Goal: Task Accomplishment & Management: Use online tool/utility

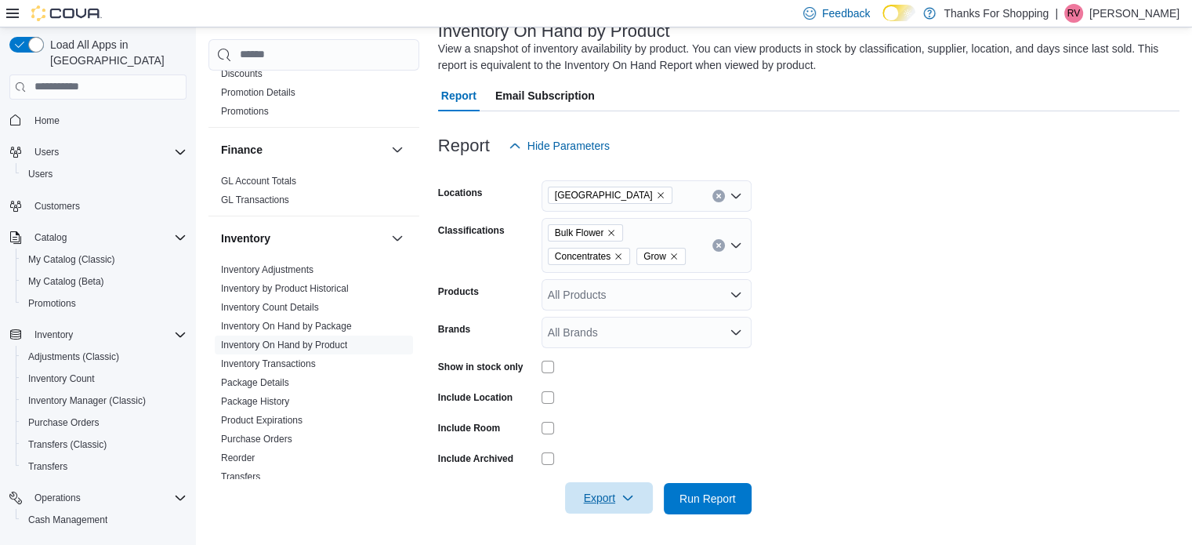
click at [593, 504] on span "Export" at bounding box center [609, 497] width 69 height 31
click at [604, 401] on span "Export to Excel" at bounding box center [611, 402] width 71 height 13
click at [43, 114] on span "Home" at bounding box center [46, 120] width 25 height 13
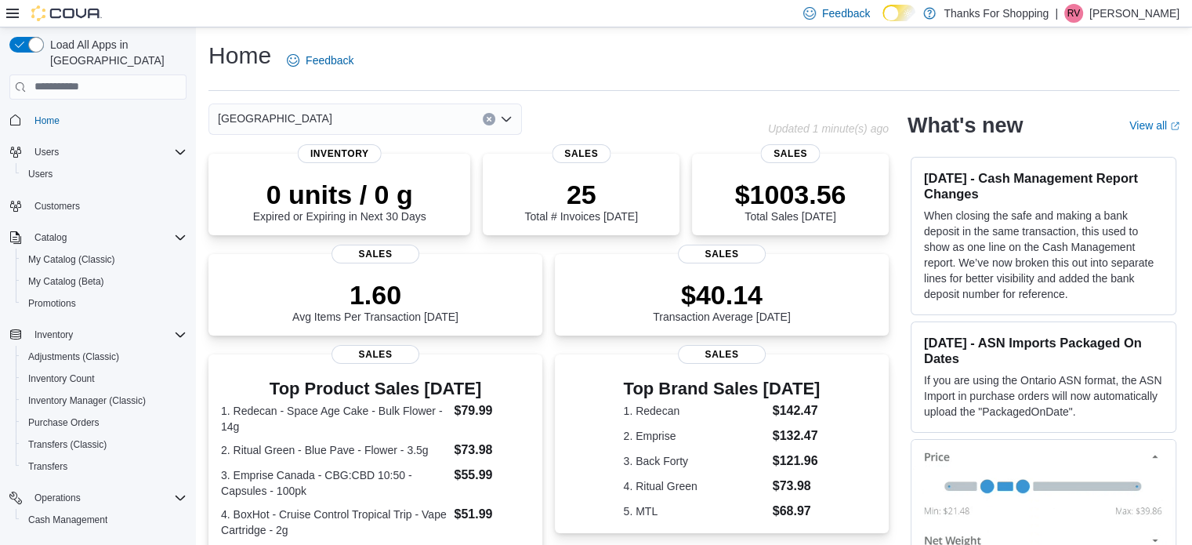
click at [311, 122] on div "[GEOGRAPHIC_DATA]" at bounding box center [366, 118] width 314 height 31
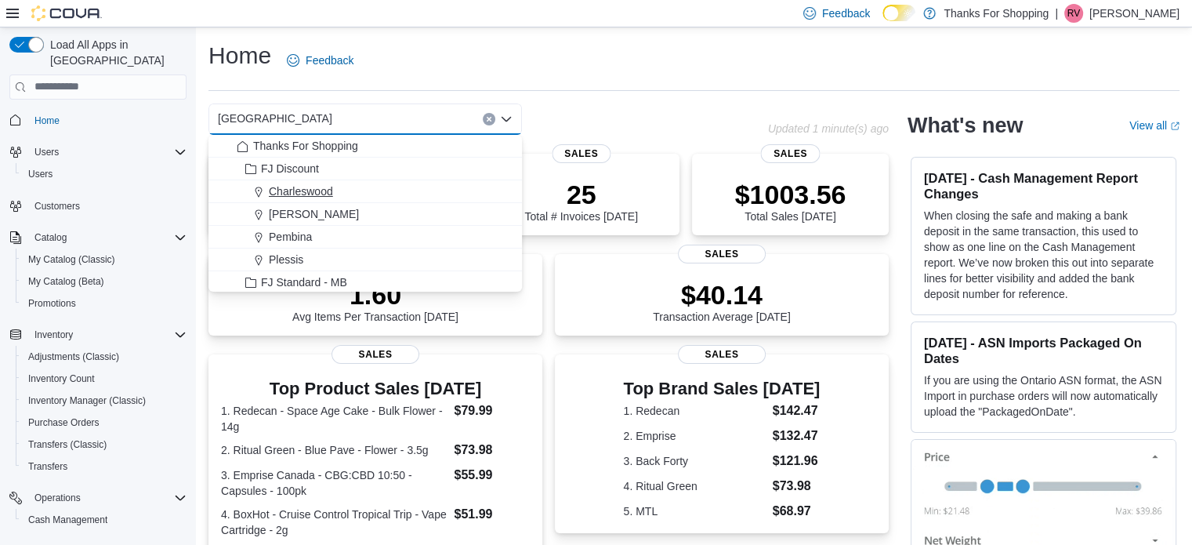
click at [317, 194] on span "Charleswood" at bounding box center [301, 191] width 64 height 16
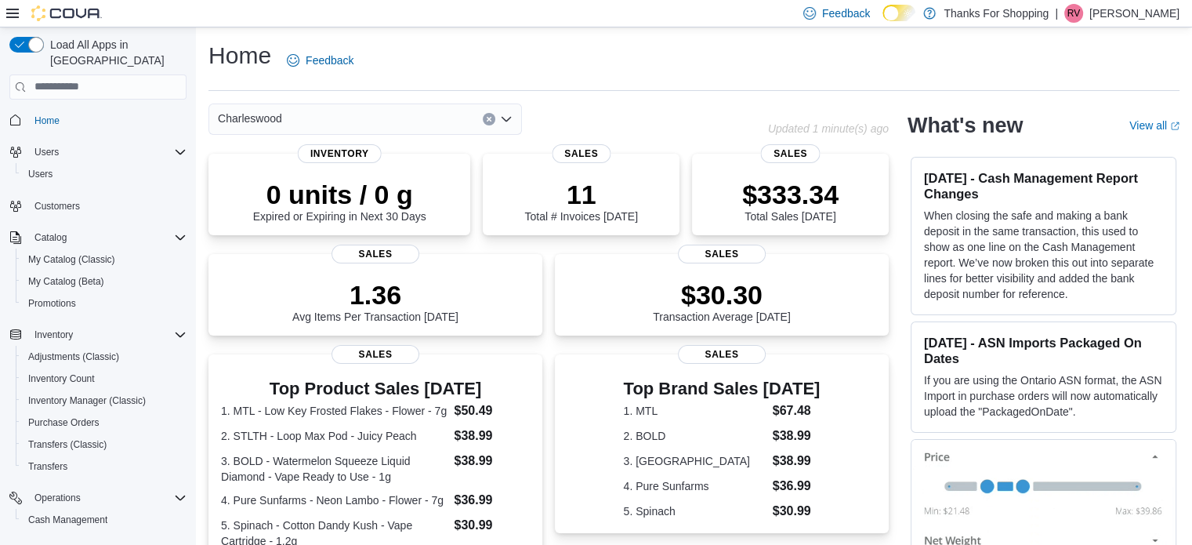
click at [296, 120] on div "Charleswood Combo box. Selected. [GEOGRAPHIC_DATA]. Press Backspace to delete […" at bounding box center [366, 118] width 314 height 31
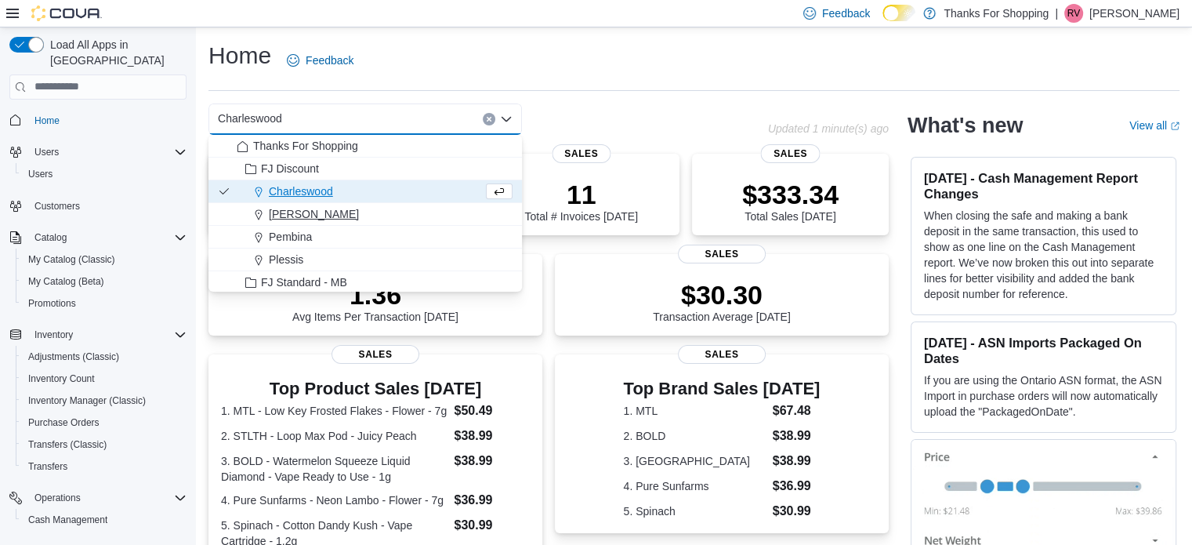
click at [296, 216] on span "[PERSON_NAME]" at bounding box center [314, 214] width 90 height 16
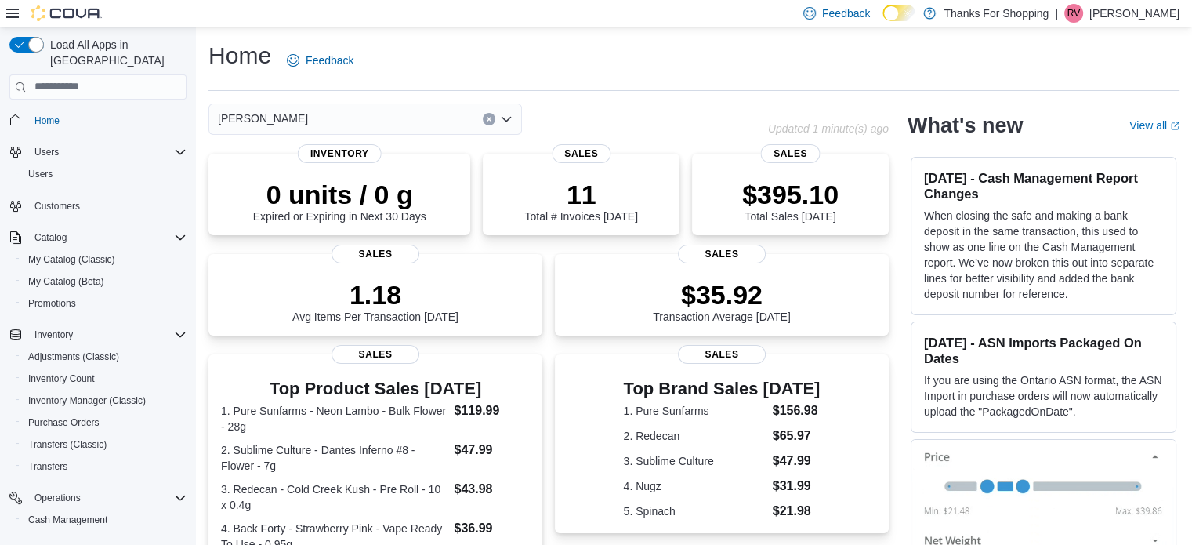
click at [281, 121] on div "[PERSON_NAME] Combo box. Selected. [GEOGRAPHIC_DATA]. Press Backspace to delete…" at bounding box center [366, 118] width 314 height 31
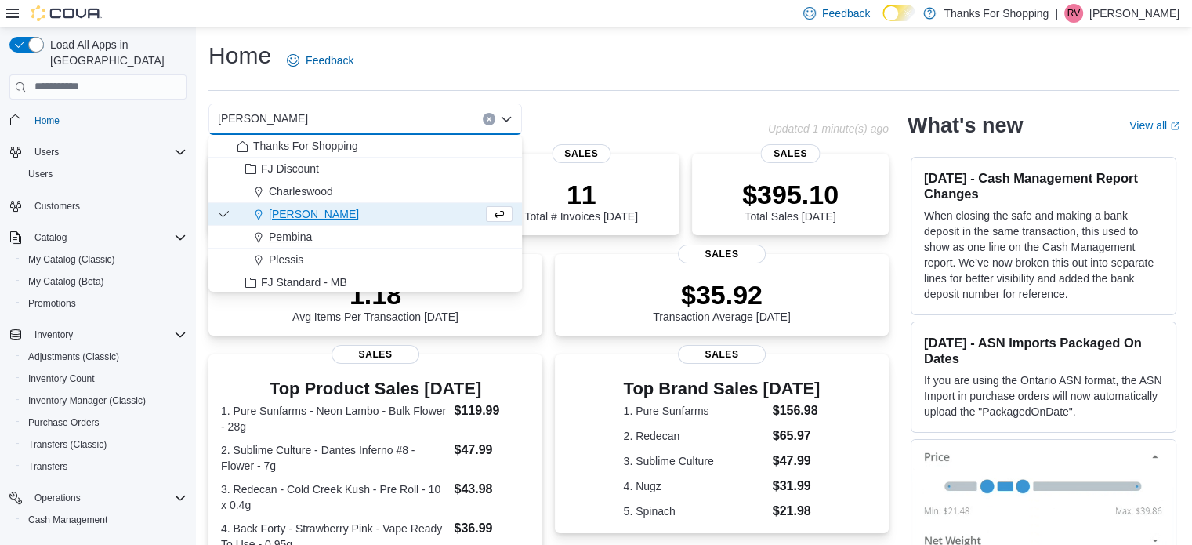
click at [285, 234] on span "Pembina" at bounding box center [290, 237] width 43 height 16
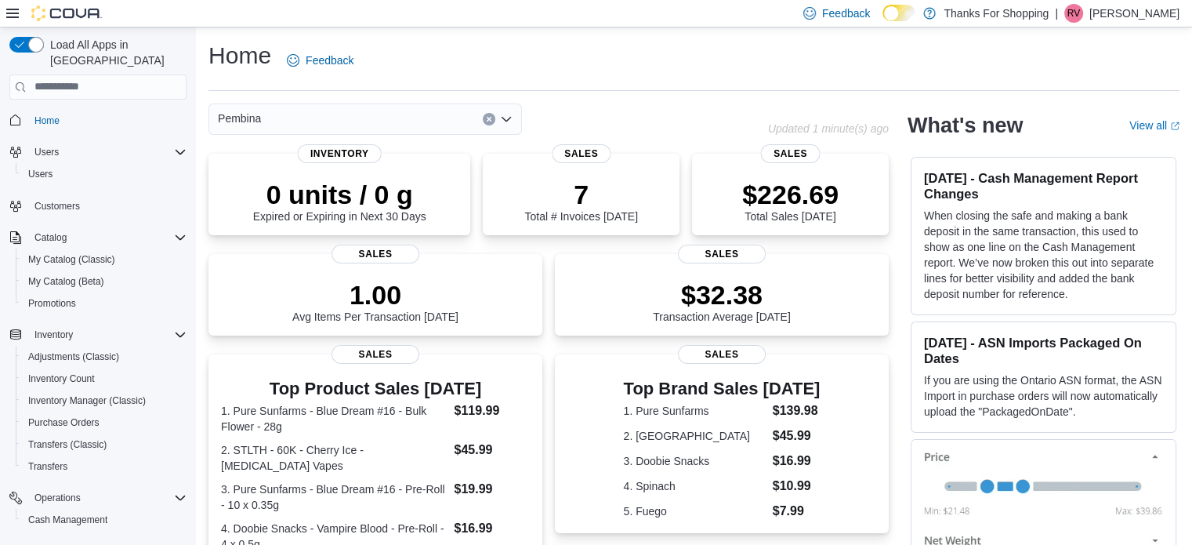
click at [282, 116] on div "Pembina" at bounding box center [366, 118] width 314 height 31
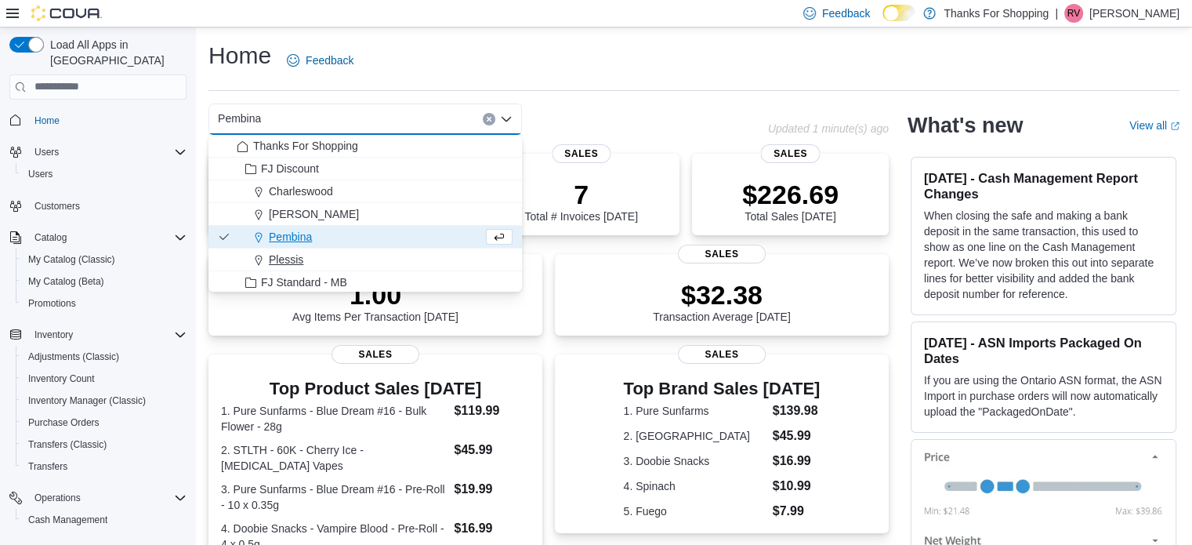
click at [282, 257] on span "Plessis" at bounding box center [286, 260] width 34 height 16
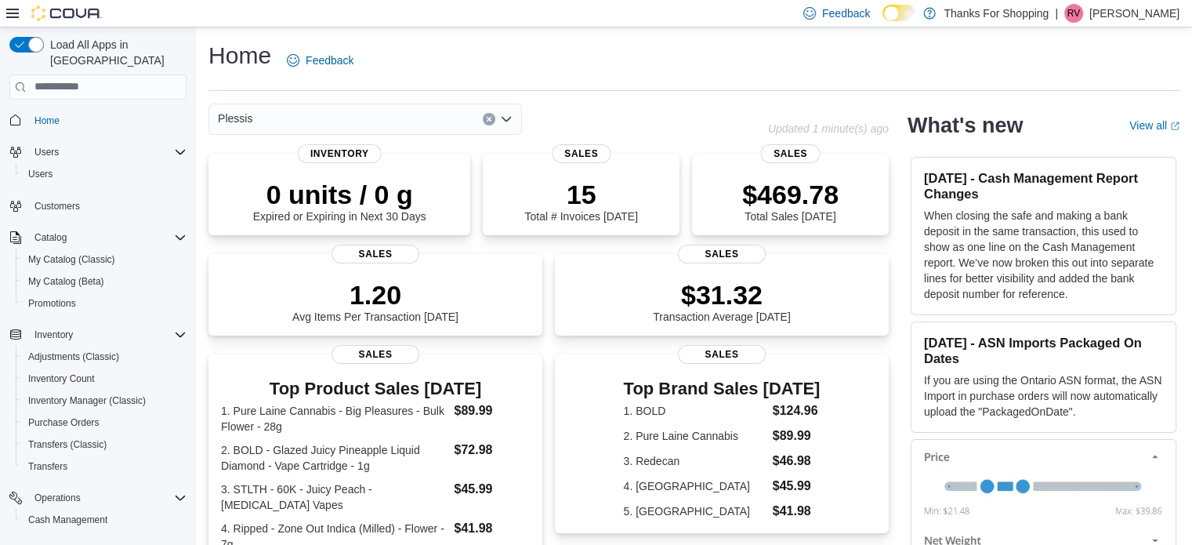
click at [276, 114] on div "Plessis Combo box. Selected. Plessis. Press Backspace to [PERSON_NAME]. Combo b…" at bounding box center [366, 118] width 314 height 31
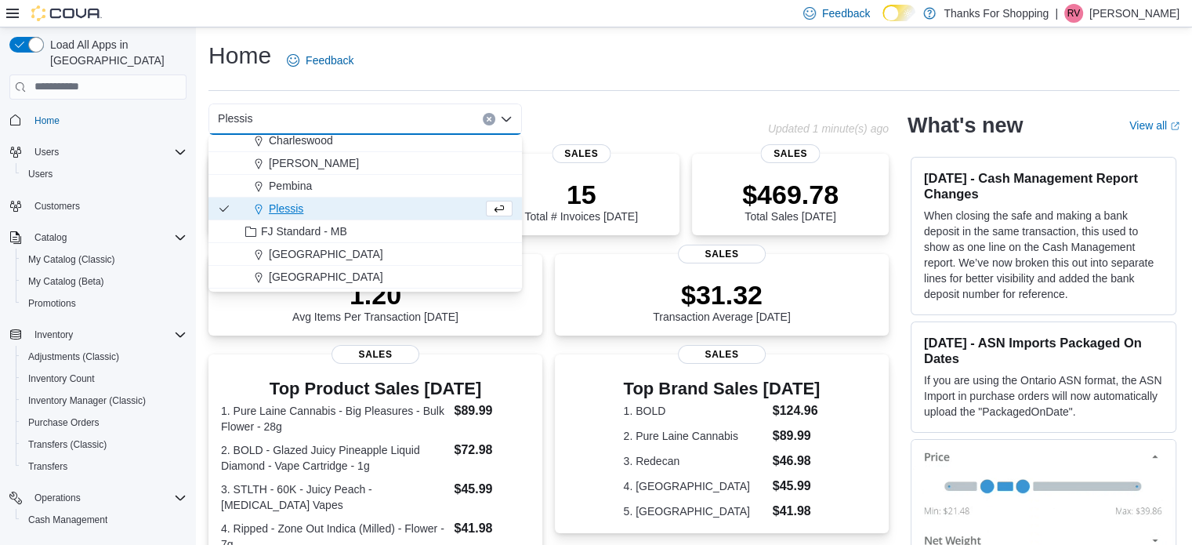
scroll to position [78, 0]
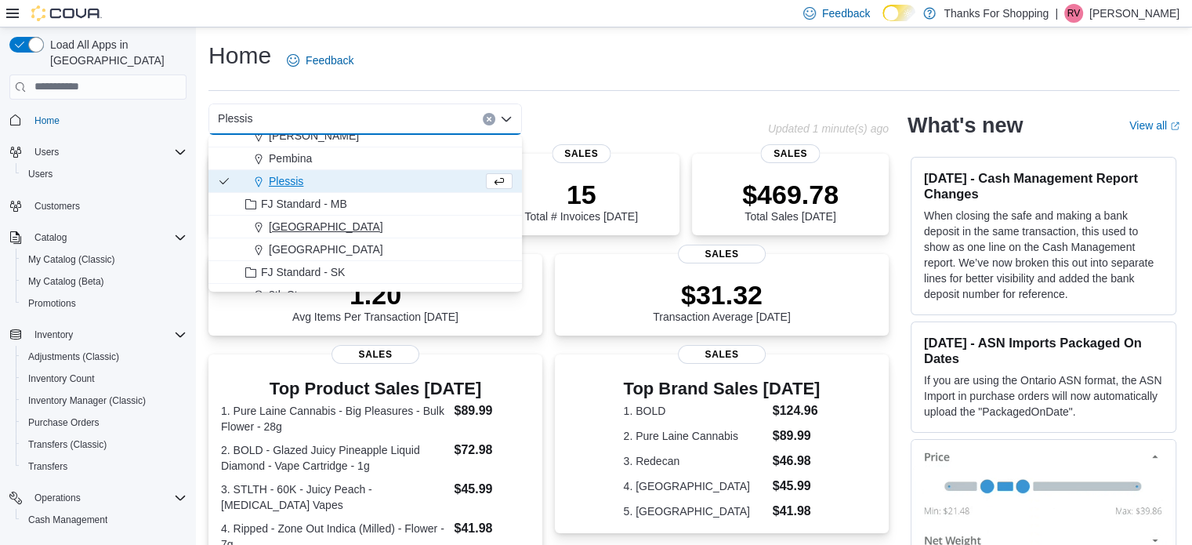
click at [285, 221] on span "[GEOGRAPHIC_DATA]" at bounding box center [326, 227] width 114 height 16
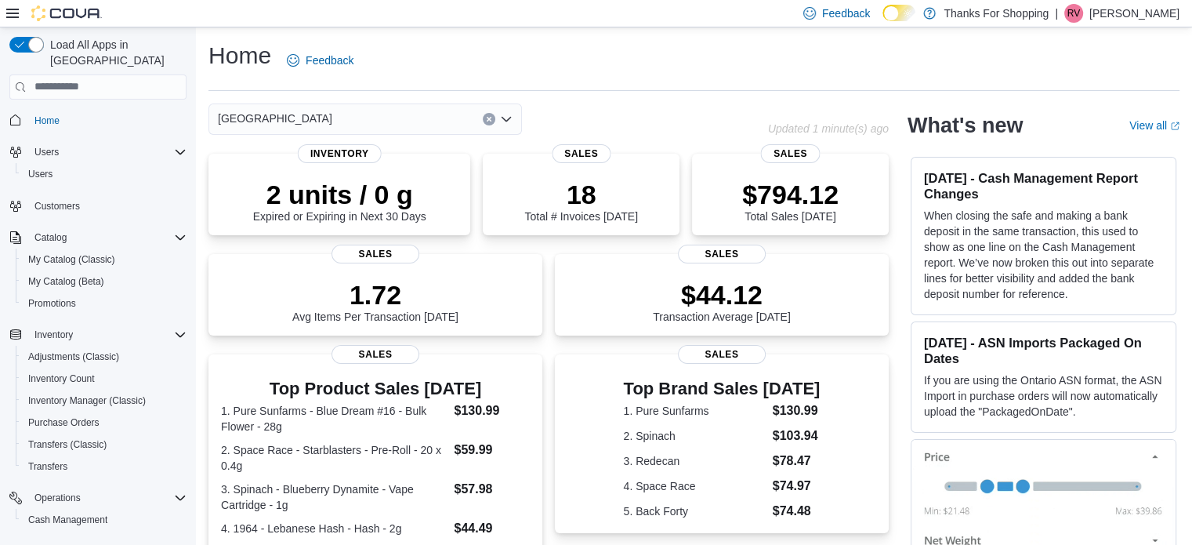
click at [316, 114] on div "Grant Park Combo box. Selected. [GEOGRAPHIC_DATA]. Press Backspace to delete [G…" at bounding box center [366, 118] width 314 height 31
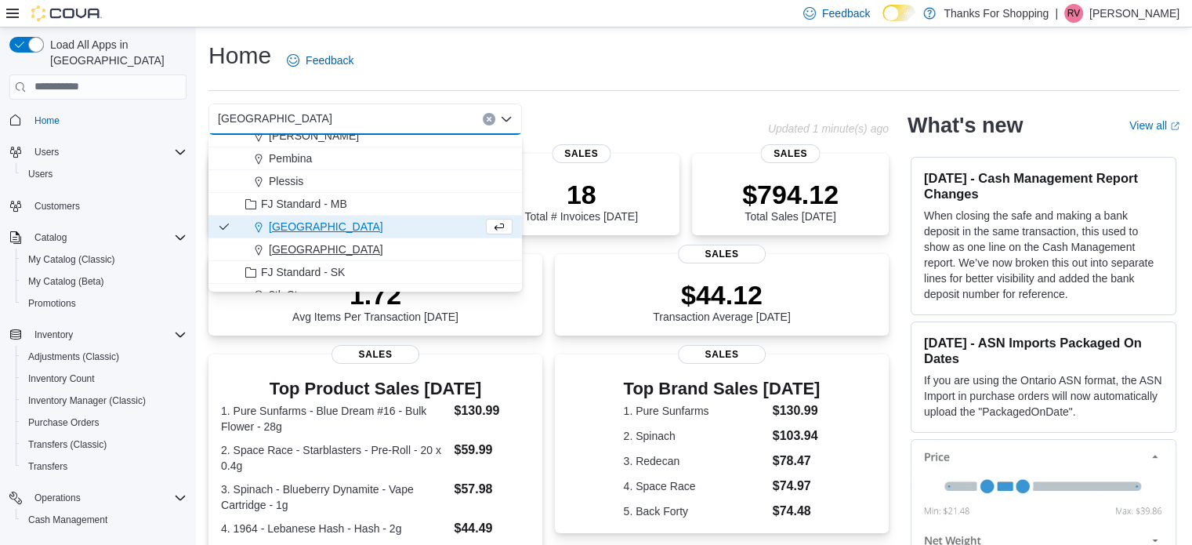
click at [299, 238] on button "[GEOGRAPHIC_DATA]" at bounding box center [366, 249] width 314 height 23
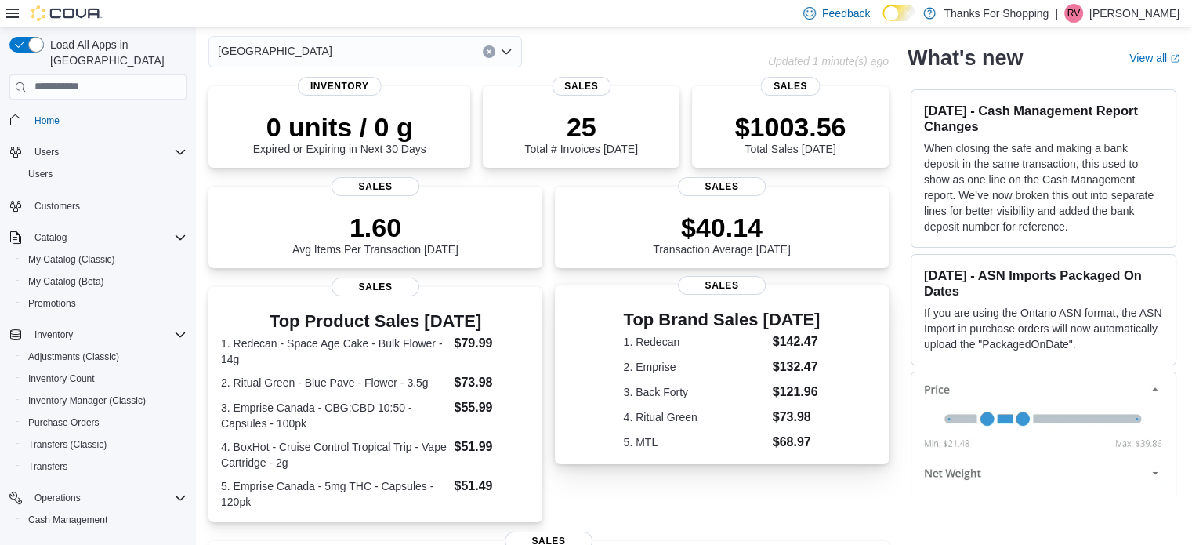
scroll to position [0, 0]
